Goal: Check status

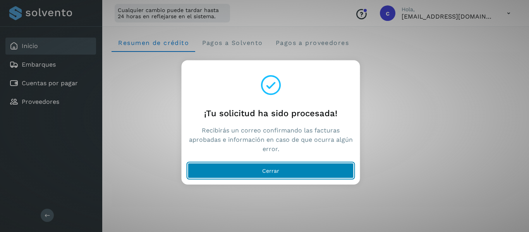
click at [306, 174] on button "Cerrar" at bounding box center [271, 171] width 166 height 16
